Goal: Information Seeking & Learning: Learn about a topic

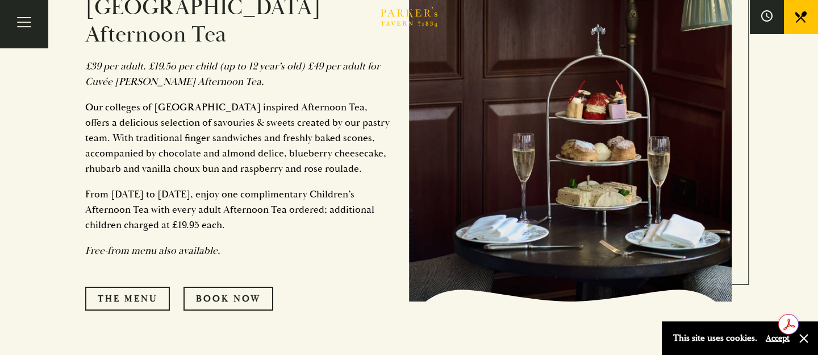
scroll to position [589, 0]
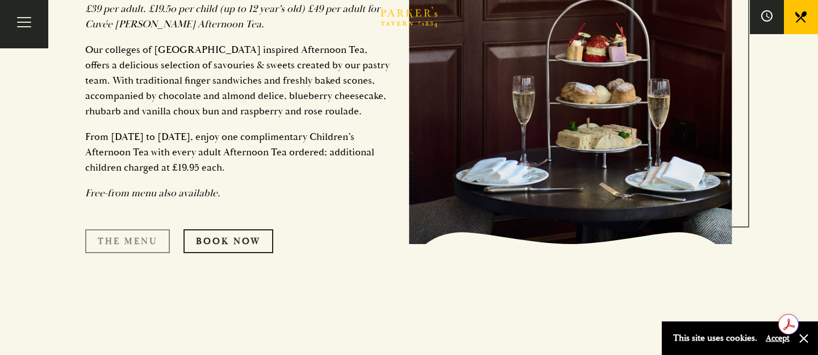
click at [120, 229] on link "The Menu" at bounding box center [127, 241] width 85 height 24
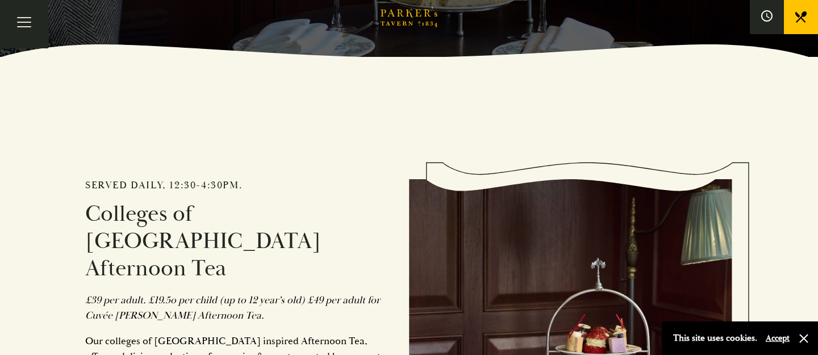
scroll to position [0, 0]
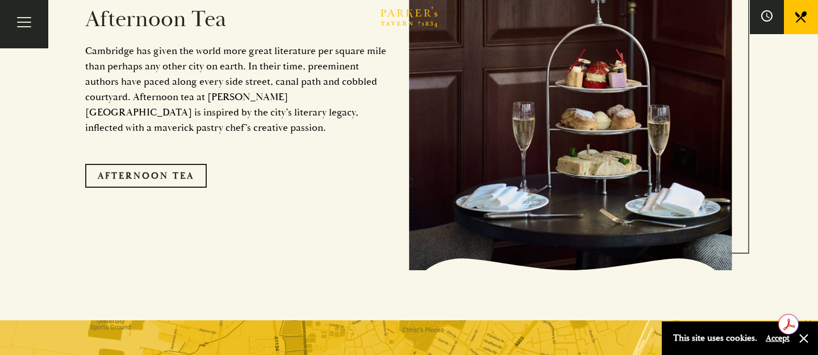
scroll to position [1781, 0]
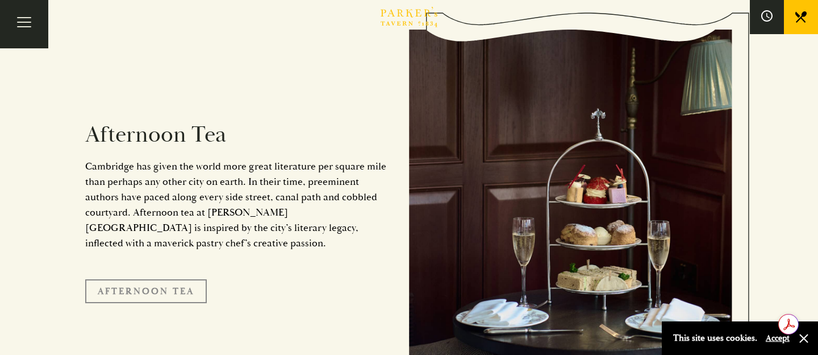
click at [194, 279] on link "Afternoon Tea" at bounding box center [146, 291] width 122 height 24
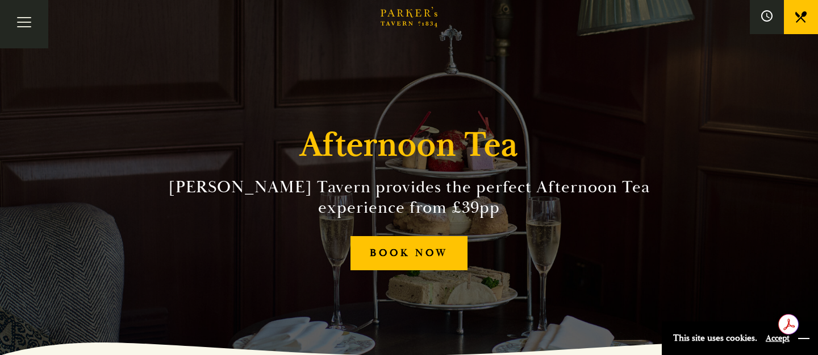
click at [803, 341] on button "button" at bounding box center [803, 337] width 11 height 11
